Goal: Information Seeking & Learning: Learn about a topic

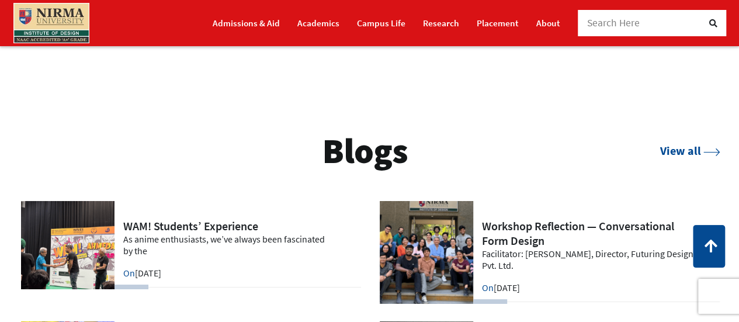
scroll to position [2140, 0]
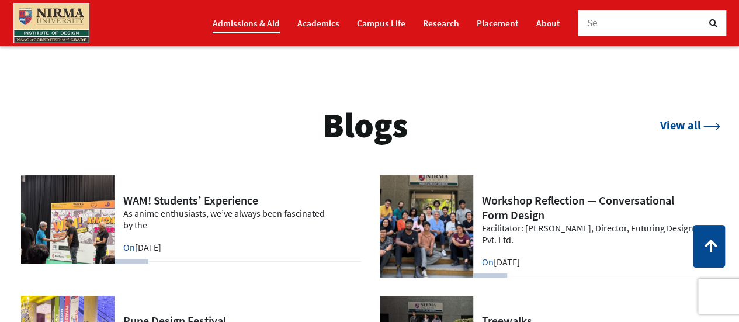
click at [270, 23] on link "Admissions & Aid" at bounding box center [246, 23] width 67 height 20
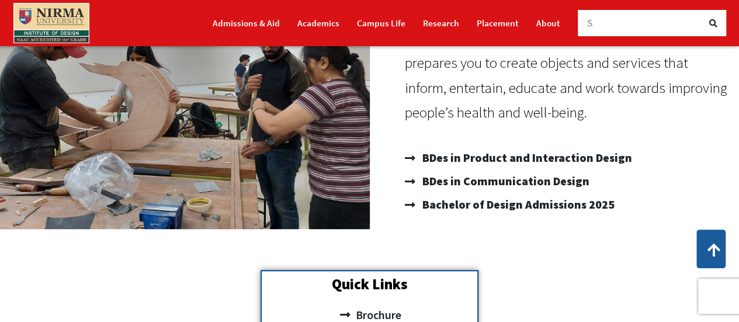
scroll to position [193, 0]
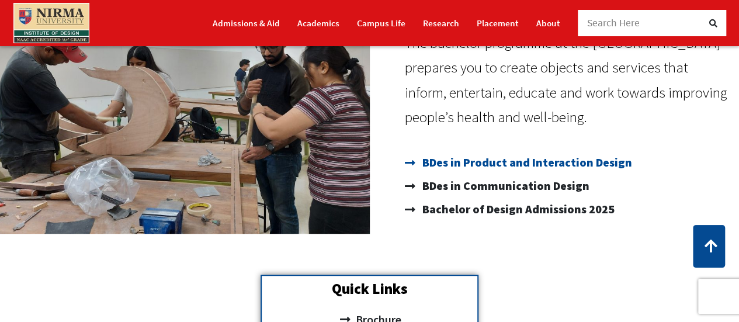
click at [484, 164] on span "BDes in Product and Interaction Design" at bounding box center [526, 162] width 213 height 23
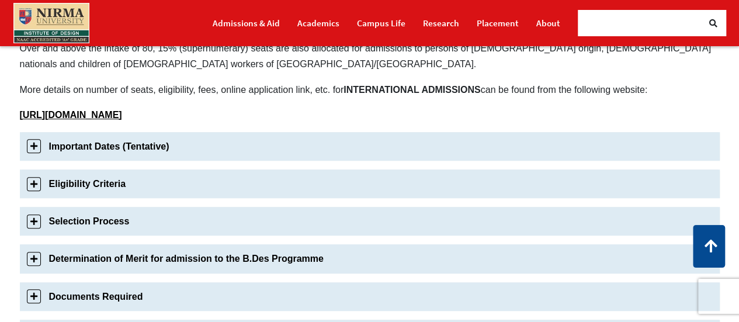
scroll to position [351, 0]
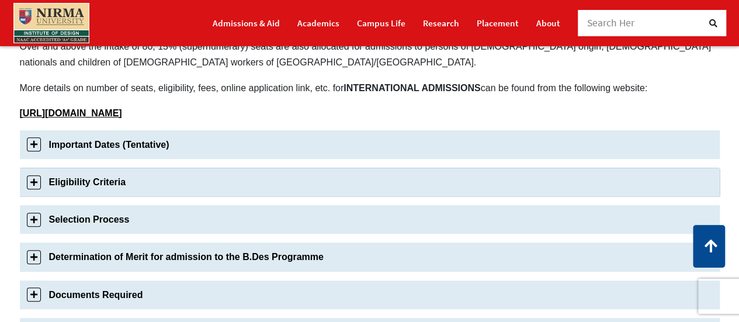
click at [104, 185] on link "Eligibility Criteria" at bounding box center [370, 182] width 700 height 29
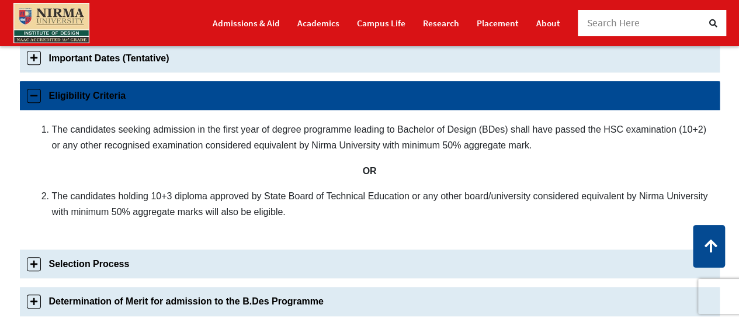
scroll to position [448, 0]
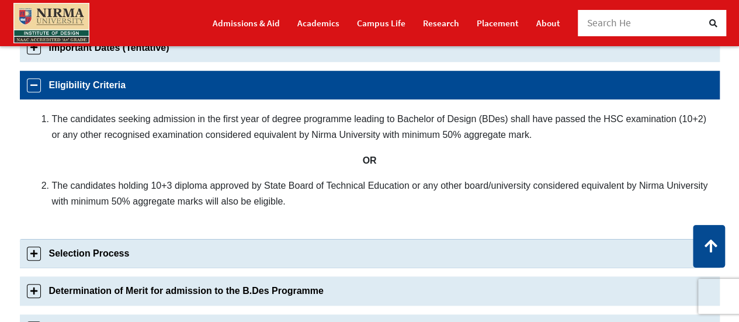
click at [113, 254] on link "Selection Process" at bounding box center [370, 253] width 700 height 29
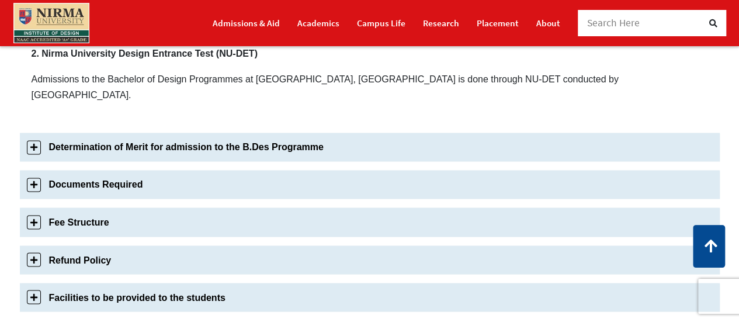
scroll to position [925, 0]
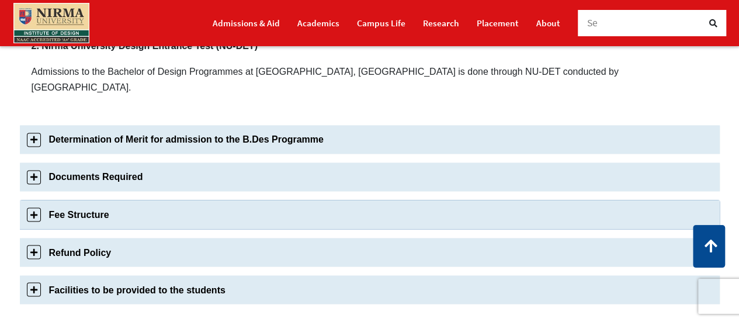
click at [104, 202] on link "Fee Structure" at bounding box center [370, 214] width 700 height 29
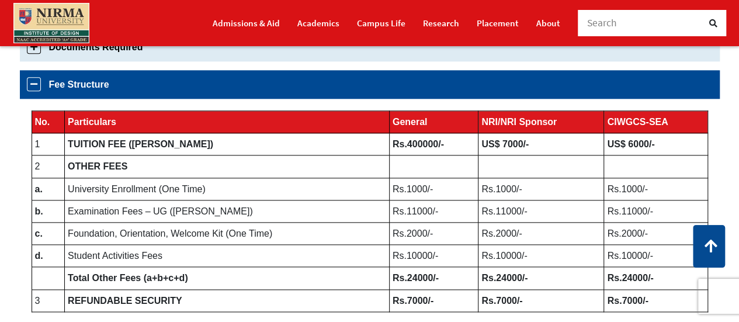
scroll to position [609, 0]
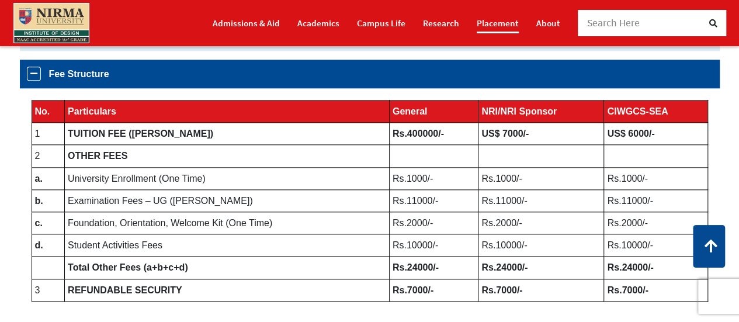
click at [507, 23] on link "Placement" at bounding box center [498, 23] width 42 height 20
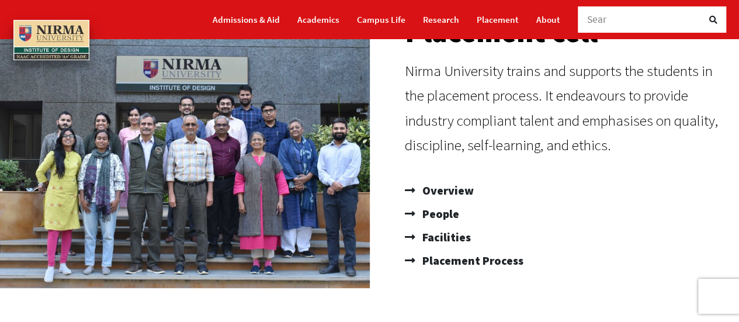
scroll to position [140, 0]
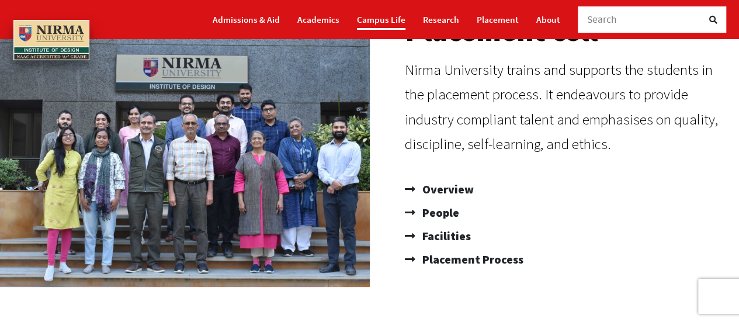
click at [392, 19] on link "Campus Life" at bounding box center [381, 19] width 49 height 20
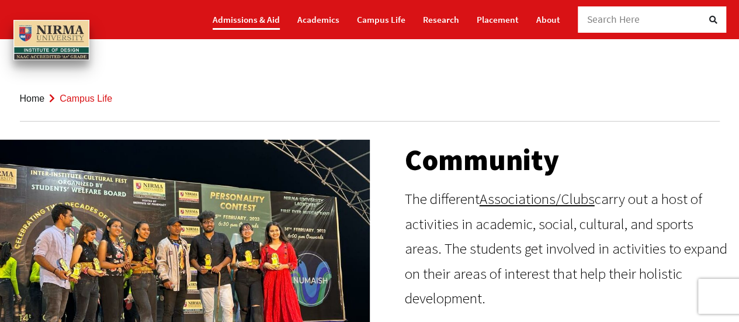
click at [259, 15] on link "Admissions & Aid" at bounding box center [246, 19] width 67 height 20
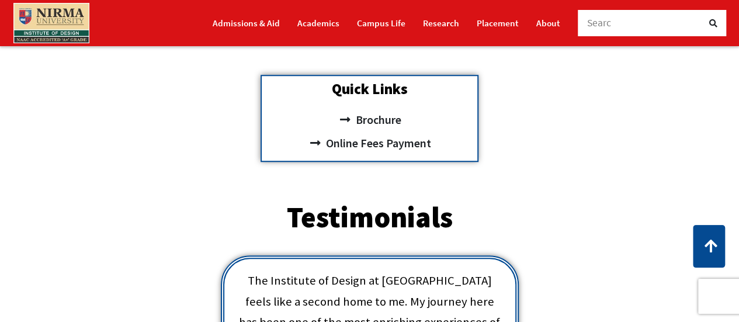
scroll to position [394, 0]
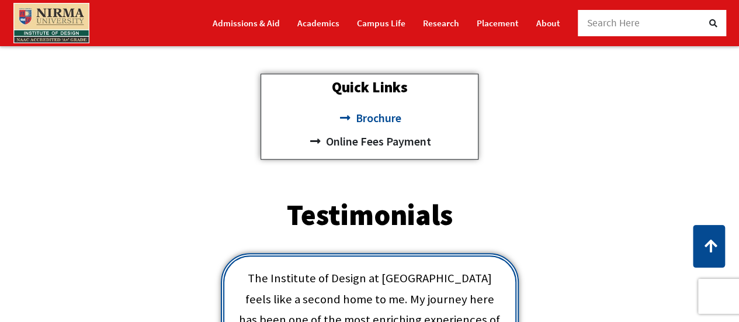
click at [378, 123] on span "Brochure" at bounding box center [376, 117] width 49 height 23
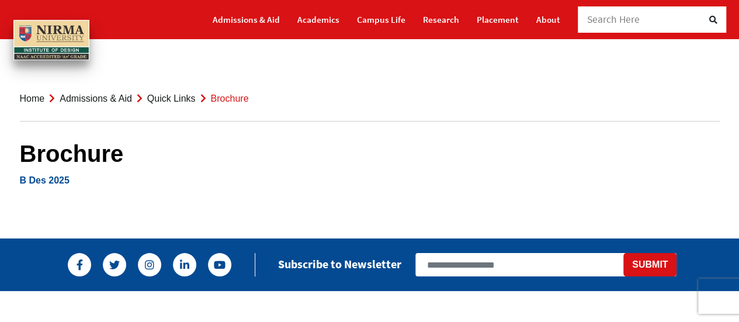
click at [44, 177] on link "B Des 2025" at bounding box center [45, 180] width 50 height 10
click at [266, 15] on link "Admissions & Aid" at bounding box center [246, 19] width 67 height 20
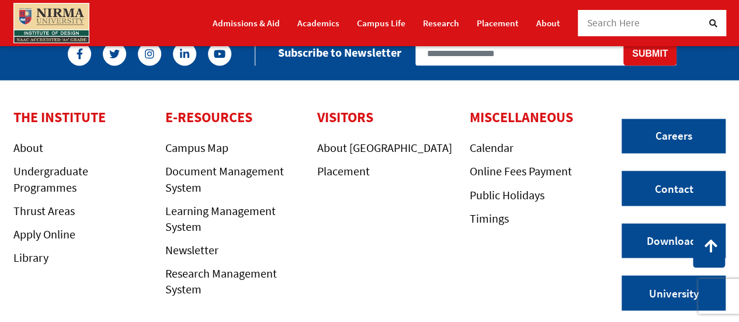
scroll to position [921, 0]
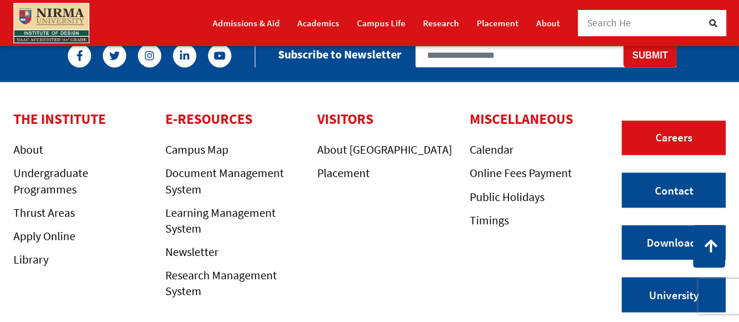
click at [670, 121] on link "Careers" at bounding box center [674, 137] width 104 height 35
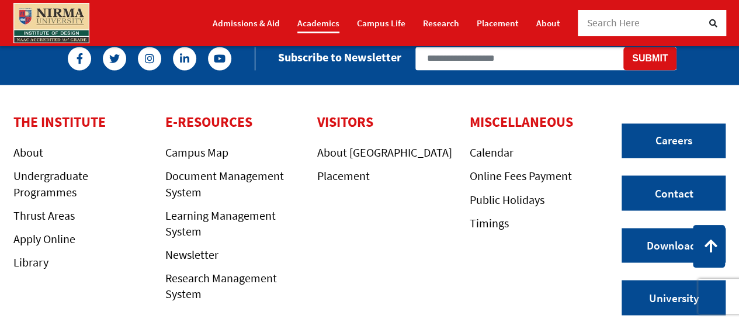
click at [314, 20] on link "Academics" at bounding box center [318, 23] width 42 height 20
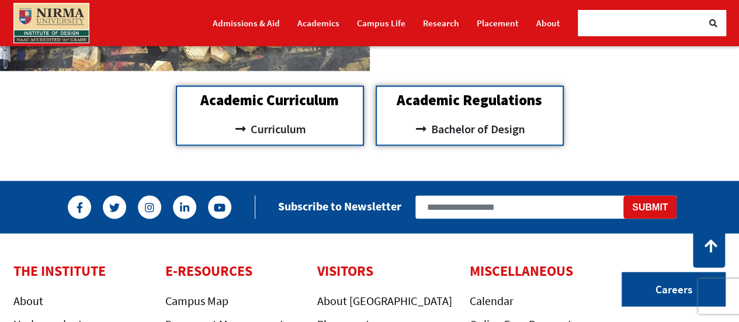
scroll to position [1093, 0]
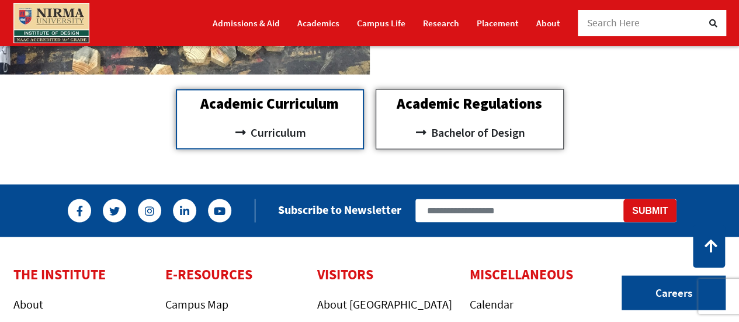
click at [475, 121] on div "Academic Regulations Bachelor of Design" at bounding box center [470, 119] width 188 height 60
click at [471, 129] on span "Bachelor of Design" at bounding box center [476, 132] width 97 height 20
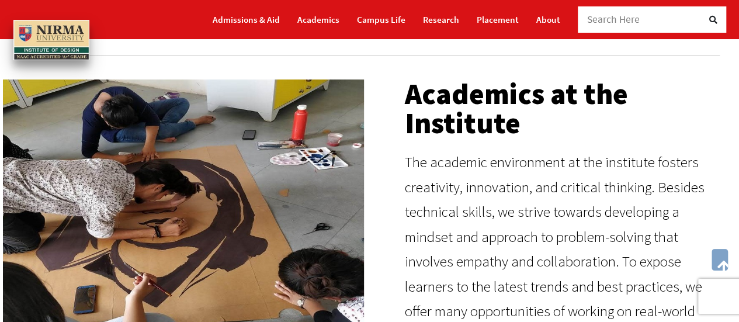
scroll to position [0, 0]
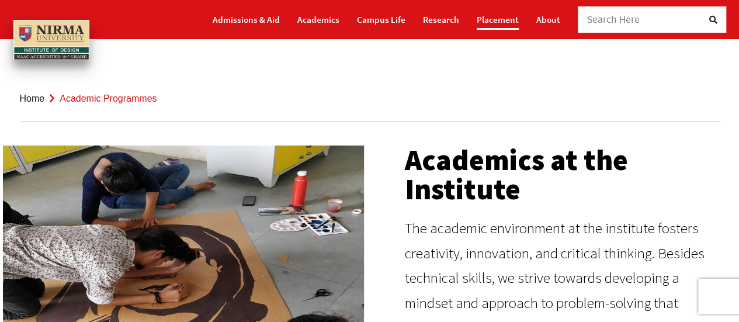
click at [504, 15] on link "Placement" at bounding box center [498, 19] width 42 height 20
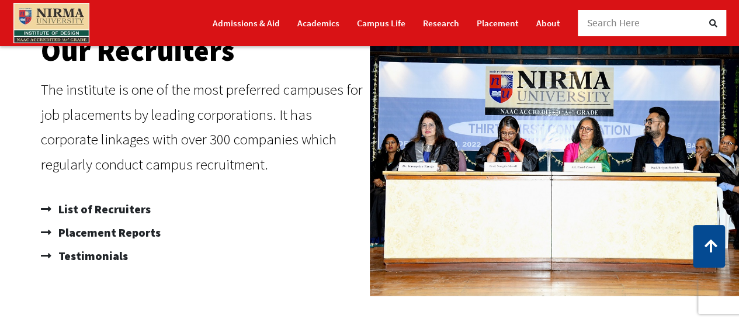
scroll to position [662, 0]
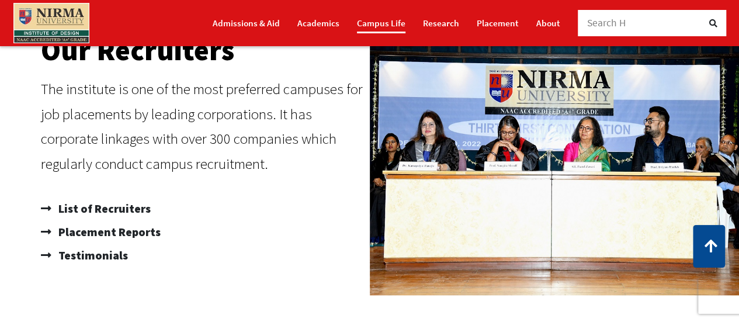
click at [388, 19] on link "Campus Life" at bounding box center [381, 23] width 49 height 20
